Goal: Information Seeking & Learning: Learn about a topic

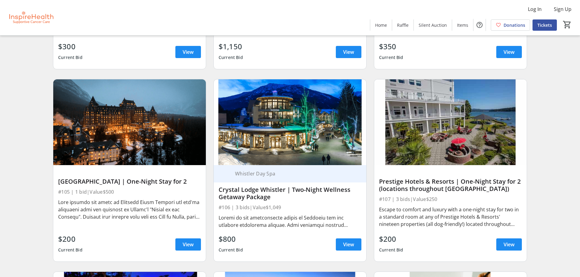
scroll to position [791, 0]
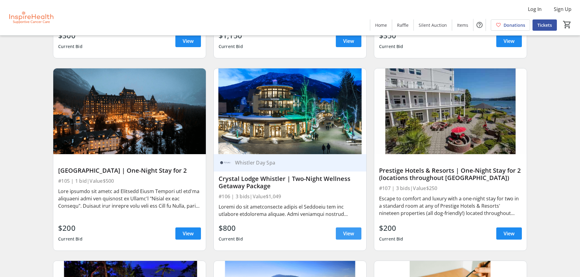
click at [349, 235] on span "View" at bounding box center [348, 233] width 11 height 7
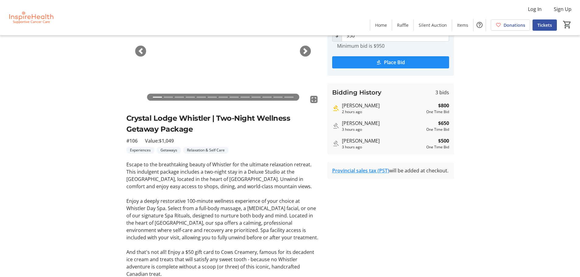
scroll to position [30, 0]
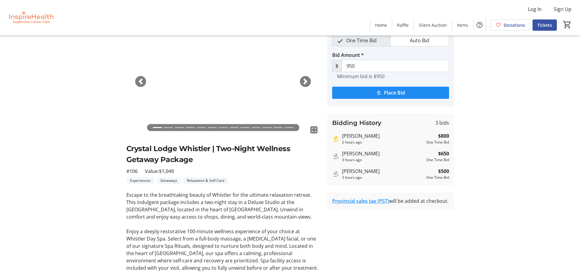
click at [306, 82] on span "button" at bounding box center [305, 81] width 6 height 6
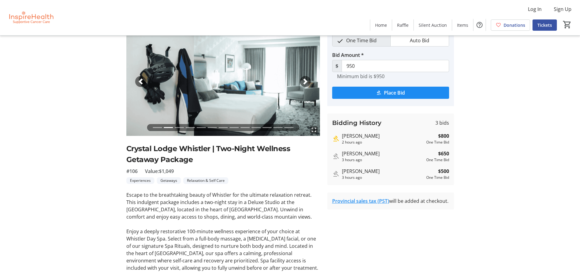
click at [306, 82] on span "button" at bounding box center [305, 81] width 6 height 6
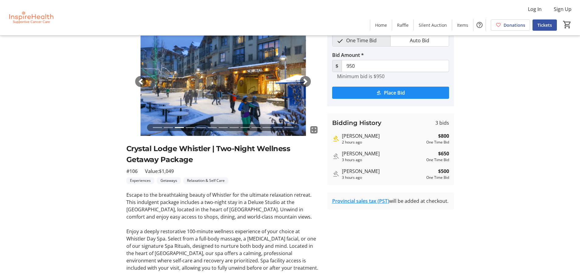
click at [306, 82] on span "button" at bounding box center [305, 81] width 6 height 6
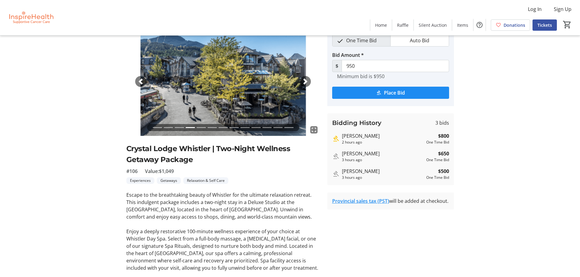
click at [306, 82] on span "button" at bounding box center [305, 81] width 6 height 6
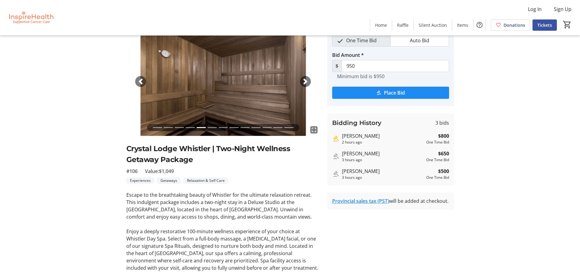
click at [306, 82] on span "button" at bounding box center [305, 81] width 6 height 6
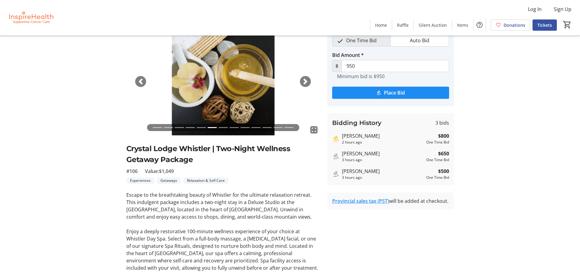
click at [306, 82] on span "button" at bounding box center [305, 81] width 6 height 6
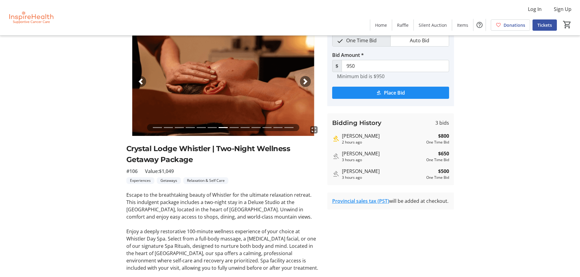
click at [306, 82] on span "button" at bounding box center [305, 81] width 6 height 6
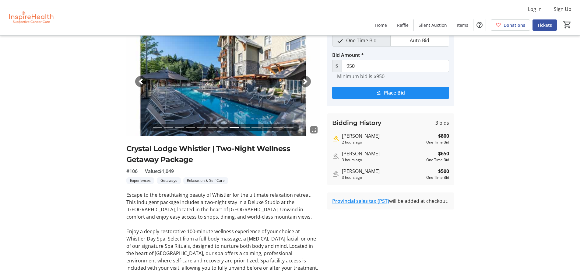
click at [306, 82] on span "button" at bounding box center [305, 81] width 6 height 6
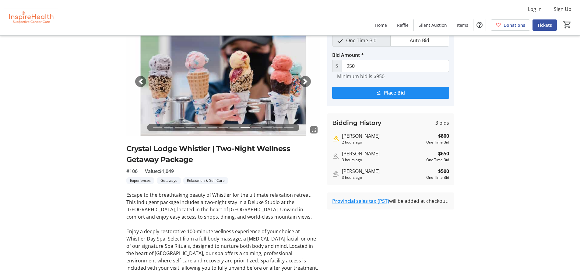
click at [306, 82] on span "button" at bounding box center [305, 81] width 6 height 6
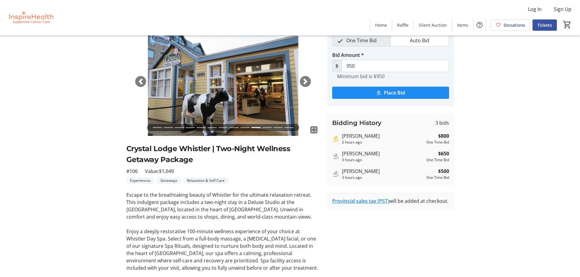
click at [306, 82] on span "button" at bounding box center [305, 81] width 6 height 6
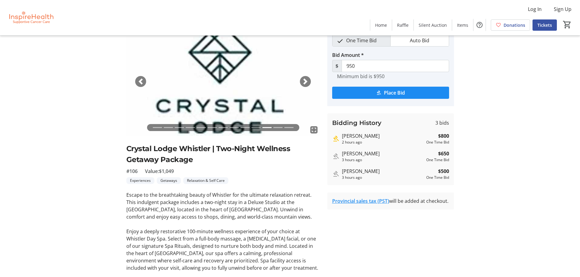
click at [306, 82] on span "button" at bounding box center [305, 81] width 6 height 6
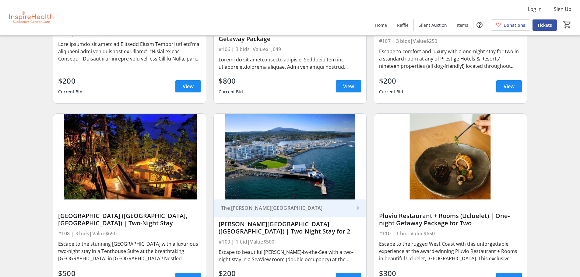
scroll to position [974, 0]
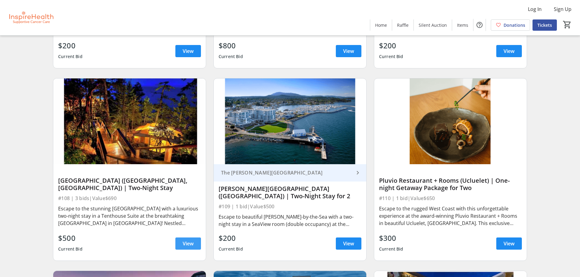
click at [191, 242] on span "View" at bounding box center [188, 243] width 11 height 7
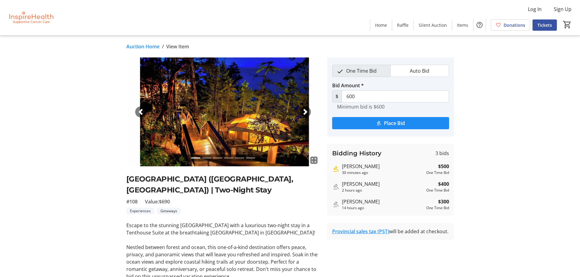
click at [308, 110] on span "button" at bounding box center [305, 112] width 6 height 6
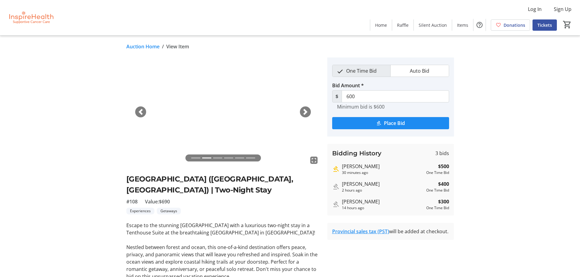
click at [308, 110] on span "button" at bounding box center [305, 112] width 6 height 6
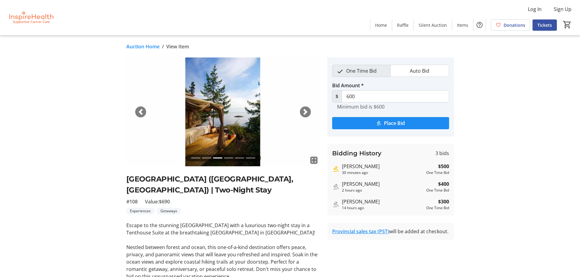
click at [308, 110] on span "button" at bounding box center [305, 112] width 6 height 6
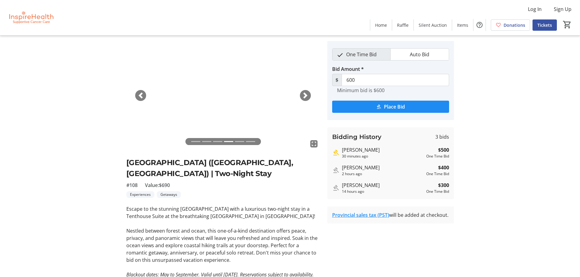
scroll to position [30, 0]
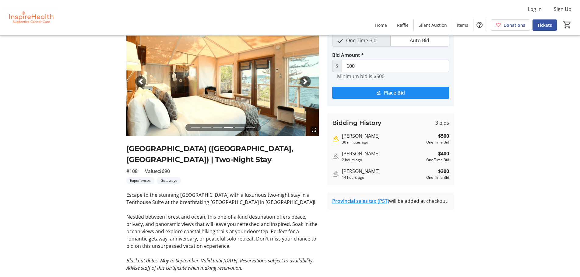
click at [305, 82] on span "button" at bounding box center [305, 81] width 6 height 6
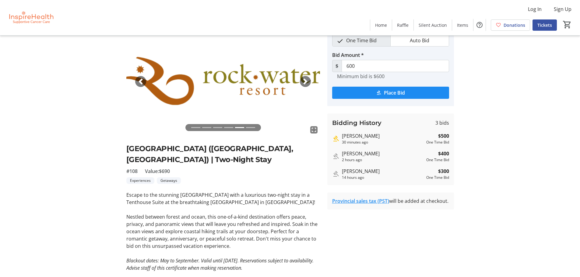
click at [305, 82] on span "button" at bounding box center [305, 81] width 6 height 6
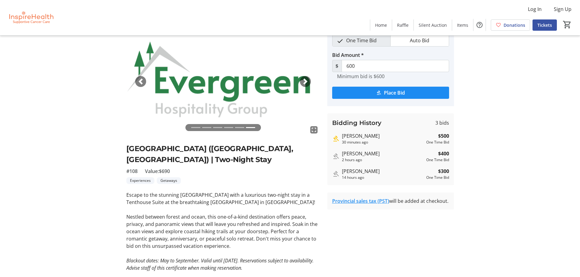
click at [305, 82] on span "button" at bounding box center [305, 81] width 6 height 6
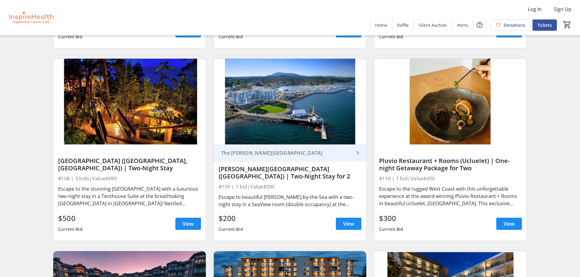
scroll to position [1004, 0]
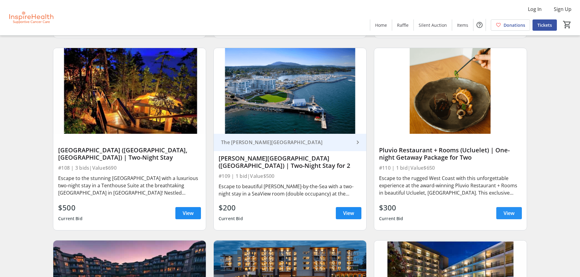
click at [504, 212] on span "View" at bounding box center [508, 213] width 11 height 7
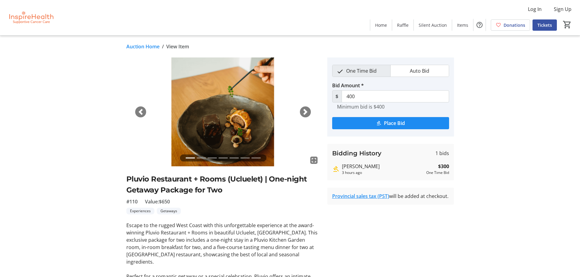
click at [307, 114] on span "button" at bounding box center [305, 112] width 6 height 6
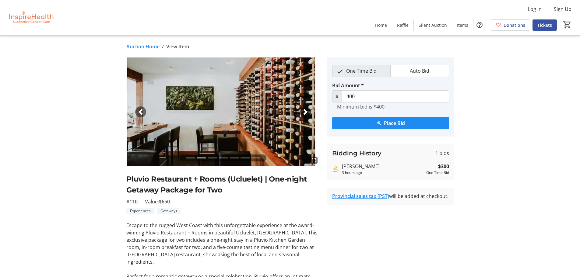
click at [307, 114] on span "button" at bounding box center [305, 112] width 6 height 6
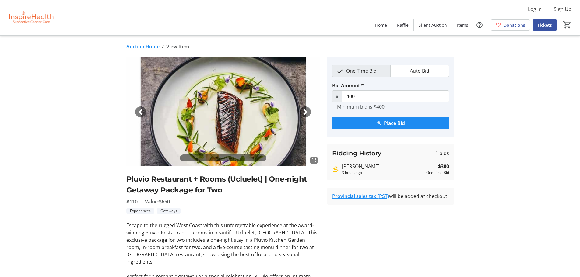
click at [307, 114] on span "button" at bounding box center [305, 112] width 6 height 6
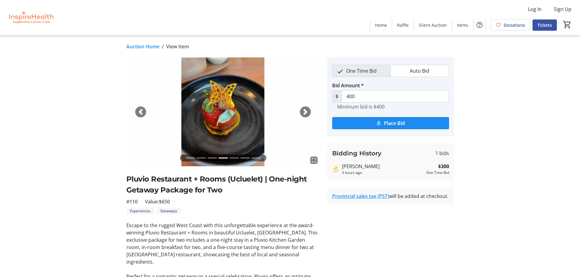
click at [307, 114] on span "button" at bounding box center [305, 112] width 6 height 6
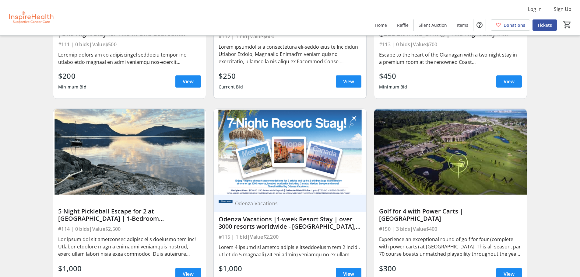
scroll to position [1339, 0]
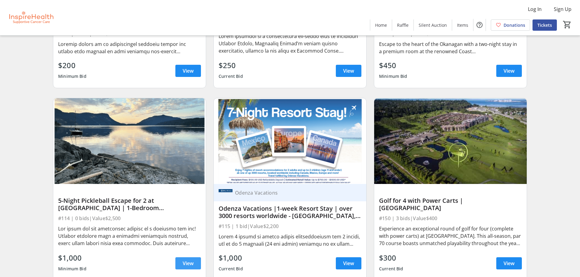
click at [190, 267] on span "View" at bounding box center [188, 263] width 11 height 7
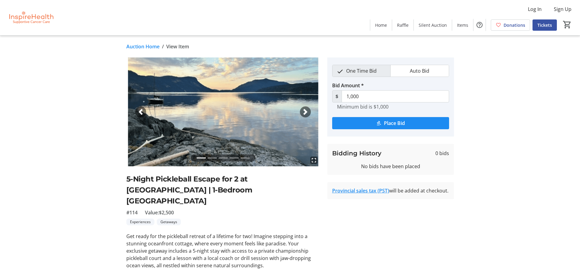
click at [303, 113] on span "button" at bounding box center [305, 112] width 6 height 6
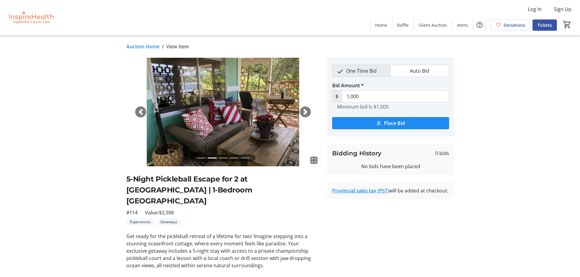
click at [303, 113] on span "button" at bounding box center [305, 112] width 6 height 6
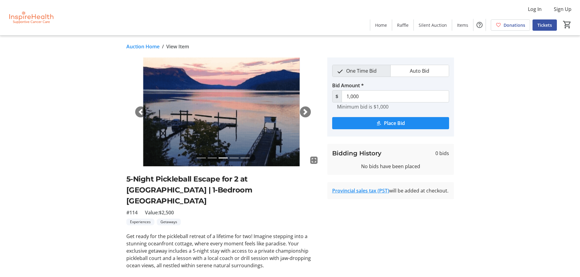
click at [303, 113] on span "button" at bounding box center [305, 112] width 6 height 6
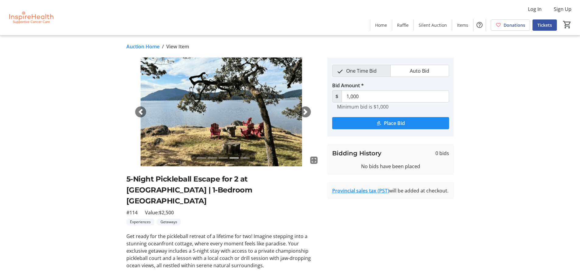
click at [303, 113] on span "button" at bounding box center [305, 112] width 6 height 6
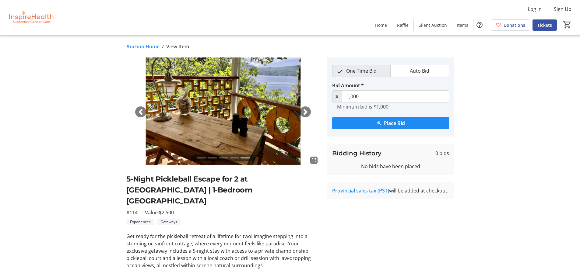
click at [303, 113] on span "button" at bounding box center [305, 112] width 6 height 6
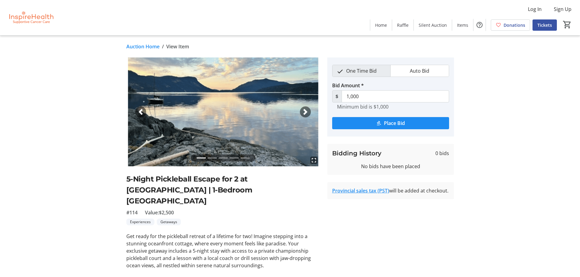
click at [303, 113] on span "button" at bounding box center [305, 112] width 6 height 6
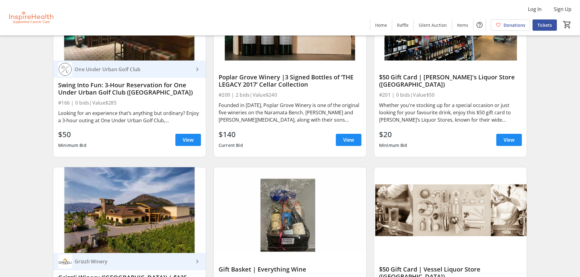
scroll to position [2738, 0]
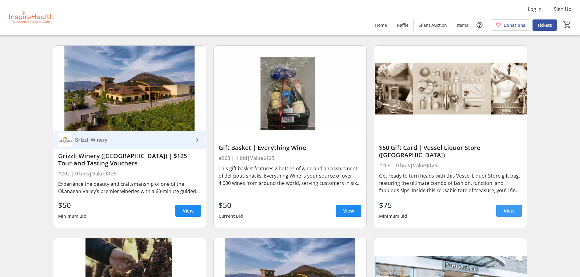
click at [504, 212] on span "View" at bounding box center [508, 210] width 11 height 7
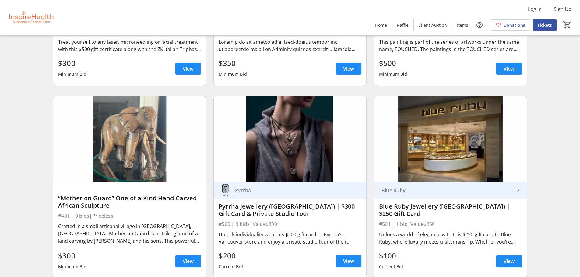
scroll to position [3469, 0]
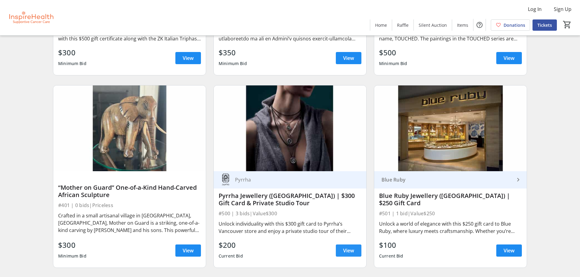
click at [344, 251] on span "View" at bounding box center [348, 250] width 11 height 7
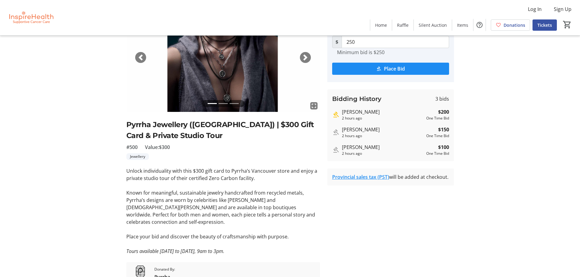
scroll to position [18, 0]
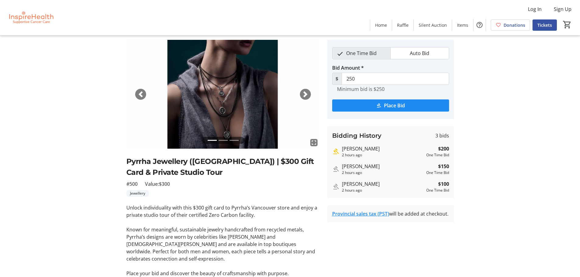
click at [304, 98] on div "Next" at bounding box center [305, 94] width 11 height 11
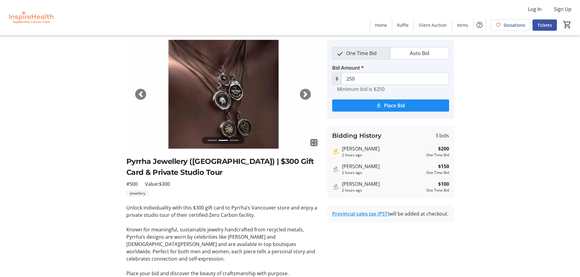
click at [304, 98] on div "Next" at bounding box center [305, 94] width 11 height 11
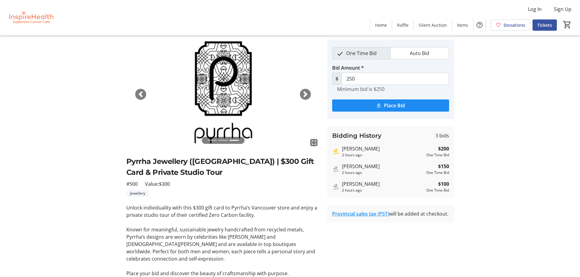
click at [304, 98] on div "Next" at bounding box center [305, 94] width 11 height 11
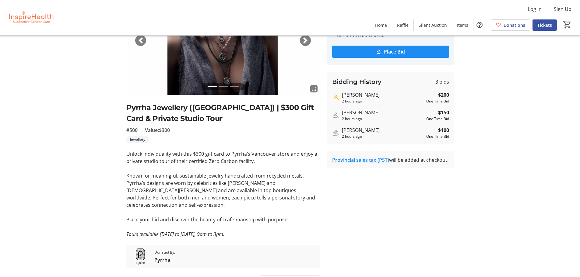
scroll to position [78, 0]
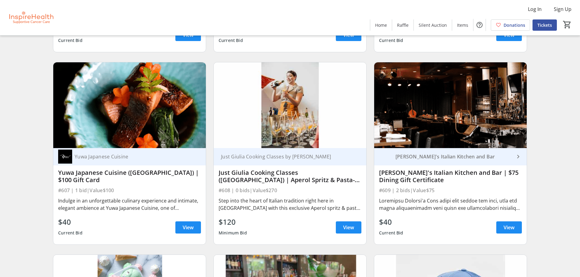
scroll to position [4655, 0]
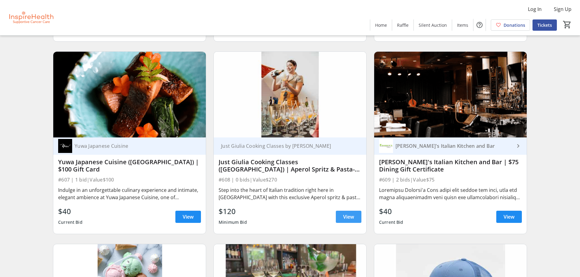
click at [350, 218] on span "View" at bounding box center [348, 216] width 11 height 7
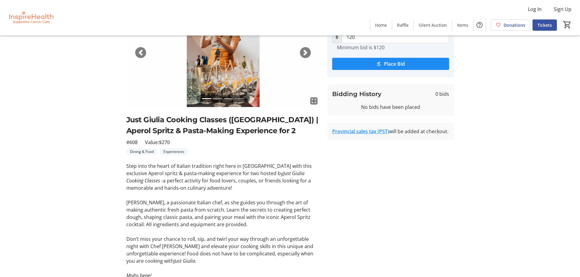
scroll to position [61, 0]
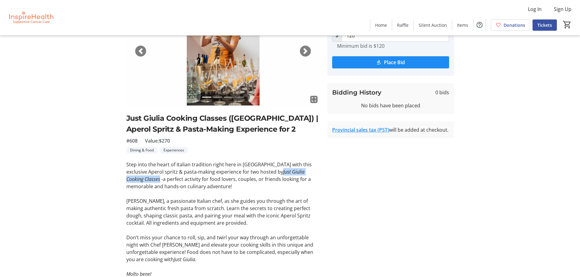
drag, startPoint x: 260, startPoint y: 172, endPoint x: 319, endPoint y: 175, distance: 58.2
click at [319, 175] on p "Step into the heart of Italian tradition right here in [GEOGRAPHIC_DATA] with t…" at bounding box center [223, 175] width 194 height 29
copy em "Just [PERSON_NAME] Cooking Classes"
